Goal: Transaction & Acquisition: Download file/media

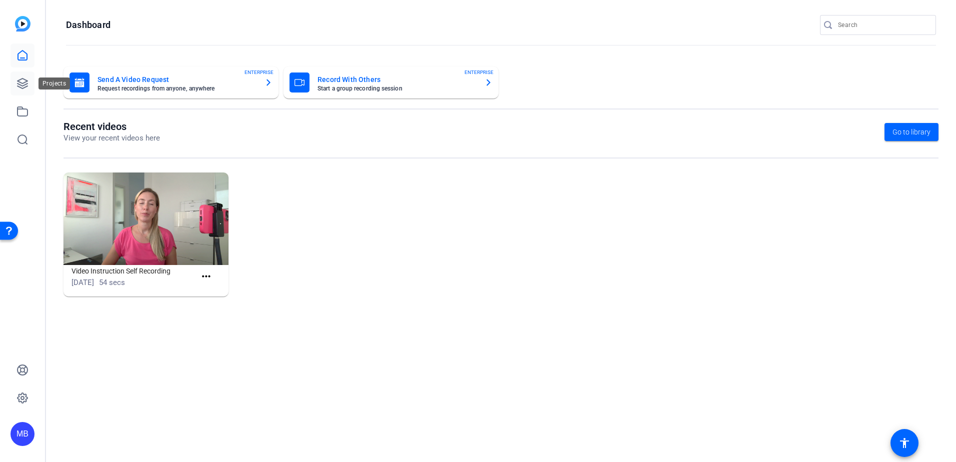
click at [23, 85] on icon at bounding box center [22, 83] width 12 height 12
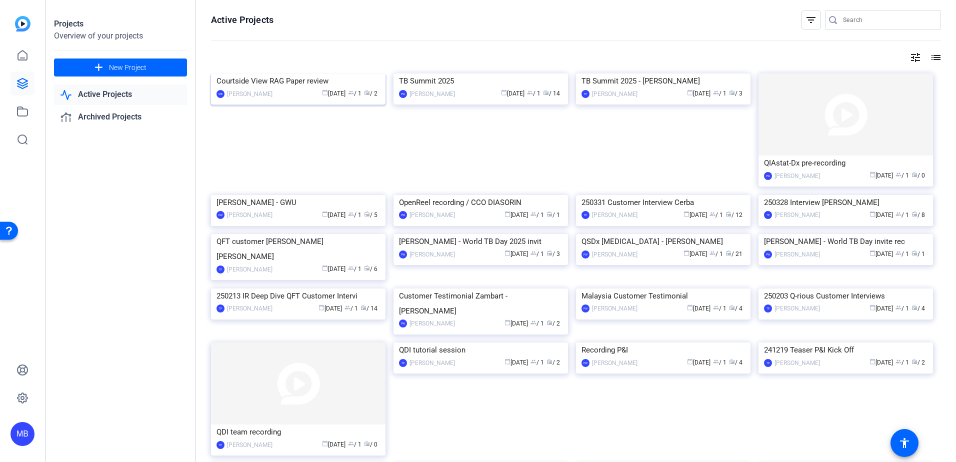
click at [324, 73] on img at bounding box center [298, 73] width 174 height 0
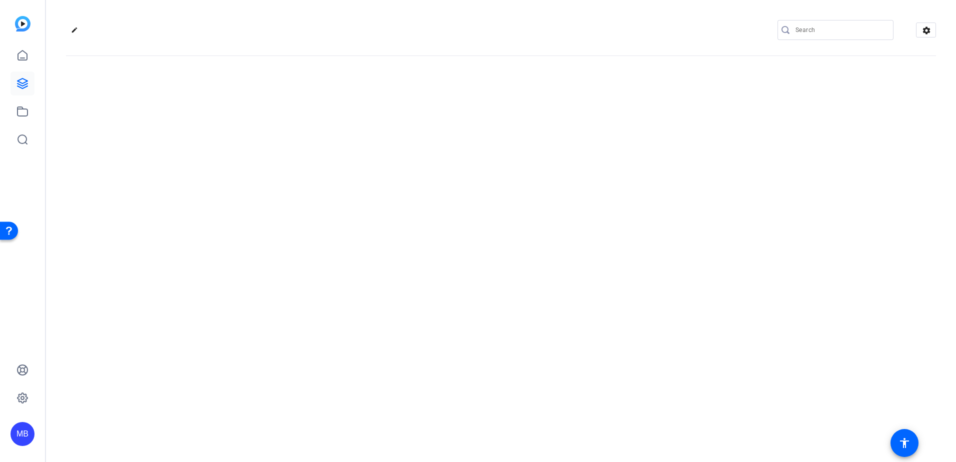
click at [324, 109] on div "edit settings" at bounding box center [501, 231] width 910 height 462
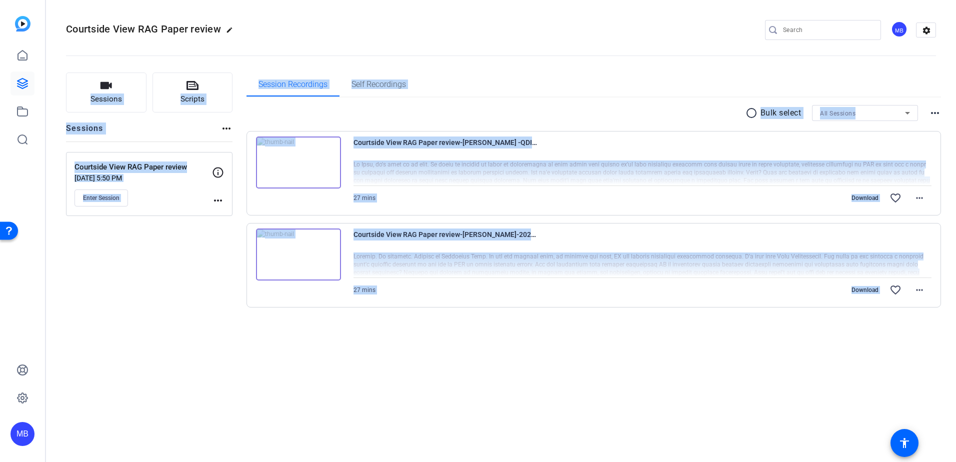
click at [299, 125] on div "radio_button_unchecked Bulk select All Sessions more_horiz Courtside View RAG P…" at bounding box center [593, 206] width 695 height 202
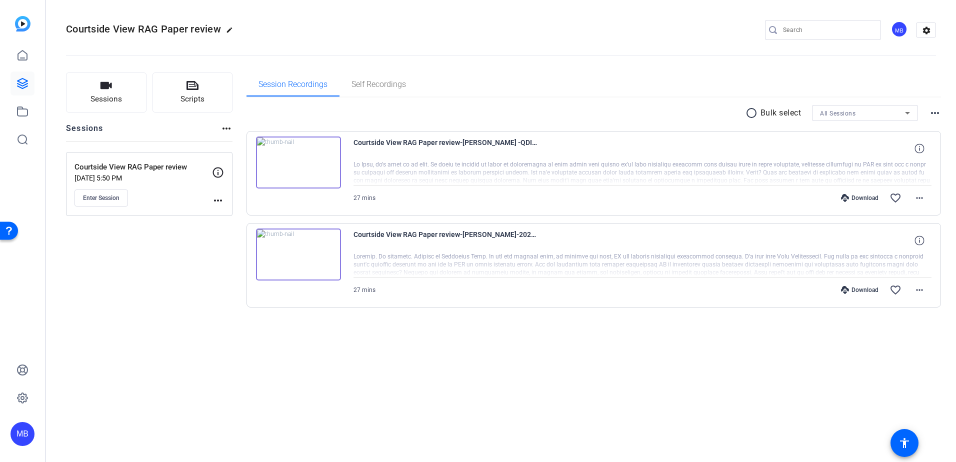
click at [375, 366] on div "Courtside View RAG Paper review edit MB settings Sessions Scripts Sessions more…" at bounding box center [501, 231] width 910 height 462
click at [298, 254] on img at bounding box center [298, 254] width 85 height 52
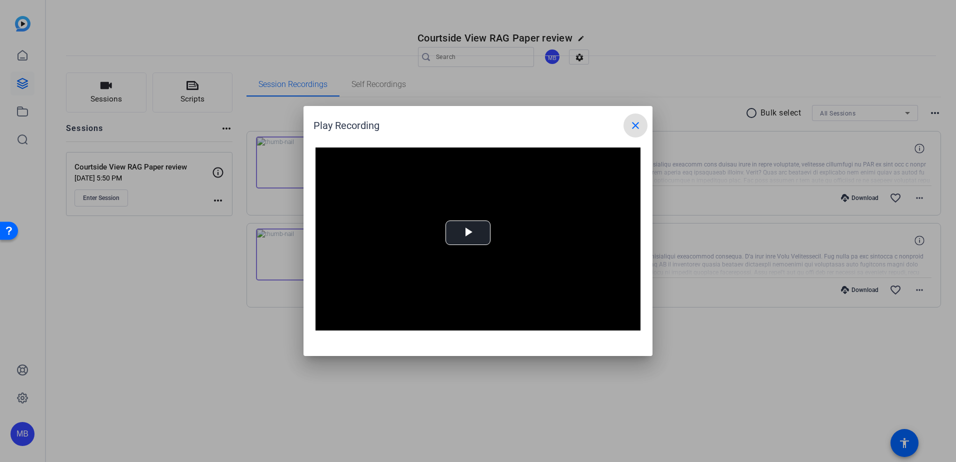
click at [640, 128] on mat-icon "close" at bounding box center [635, 125] width 12 height 12
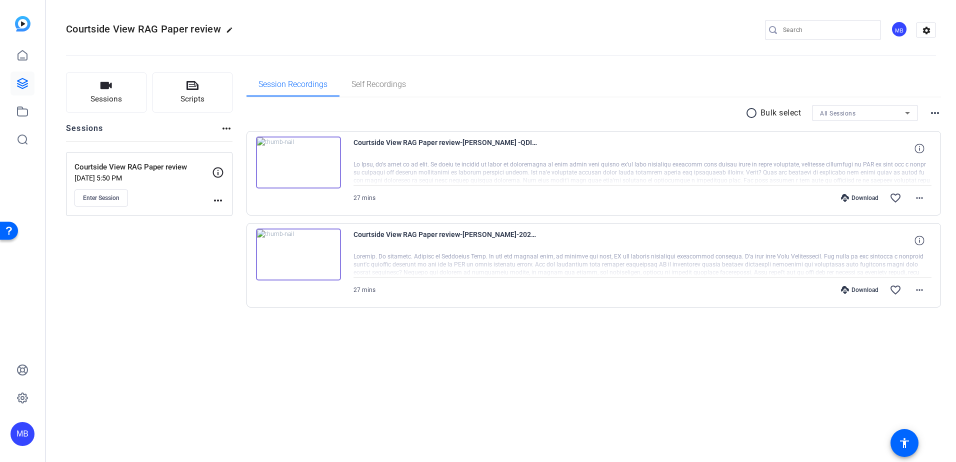
click at [358, 326] on div "radio_button_unchecked Bulk select All Sessions more_horiz Courtside View RAG P…" at bounding box center [593, 218] width 695 height 242
click at [924, 200] on mat-icon "more_horiz" at bounding box center [919, 198] width 12 height 12
click at [899, 243] on span "Download MP4" at bounding box center [893, 244] width 60 height 12
click at [919, 294] on mat-icon "more_horiz" at bounding box center [919, 290] width 12 height 12
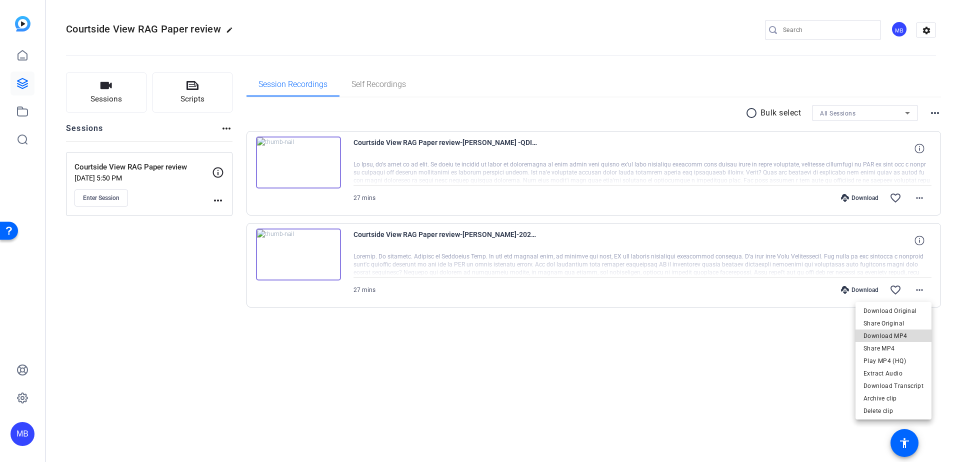
click at [898, 331] on span "Download MP4" at bounding box center [893, 336] width 60 height 12
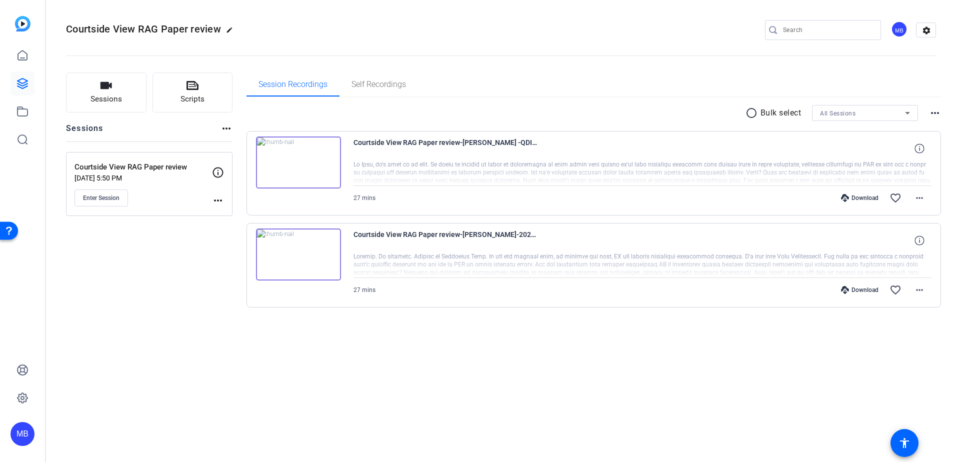
click at [299, 345] on div "Sessions Scripts Sessions more_horiz Courtside View RAG Paper review [DATE] 5:5…" at bounding box center [501, 206] width 910 height 292
